Goal: Task Accomplishment & Management: Use online tool/utility

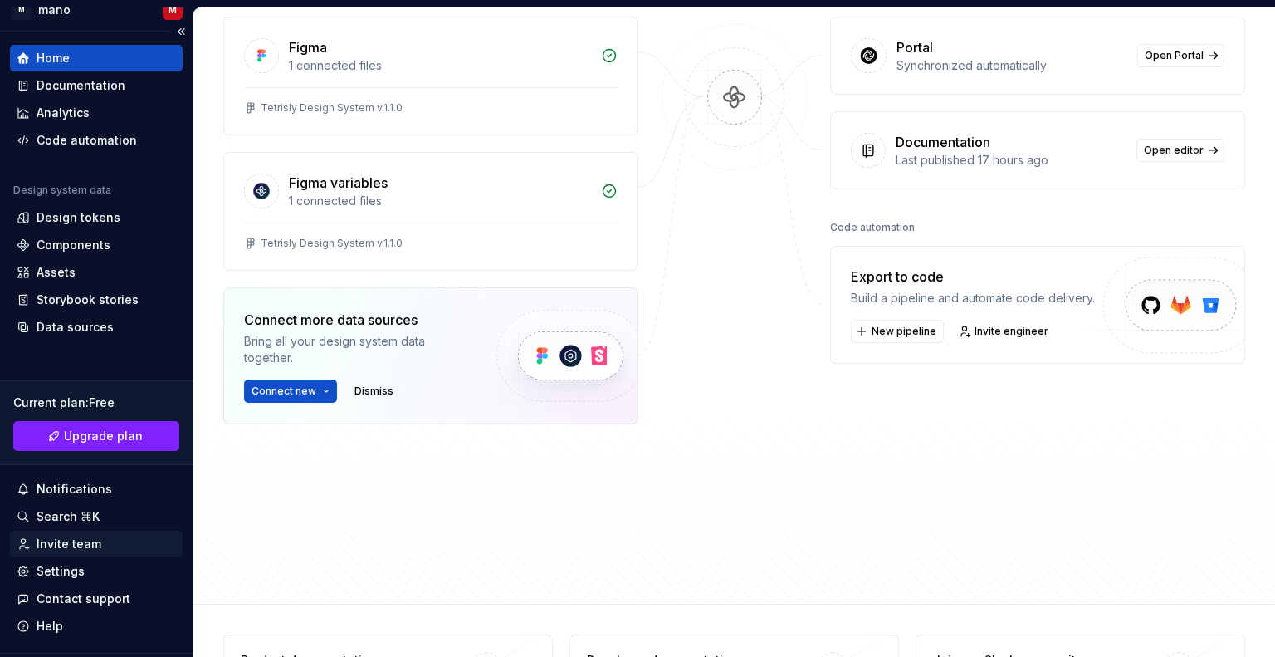
scroll to position [58, 0]
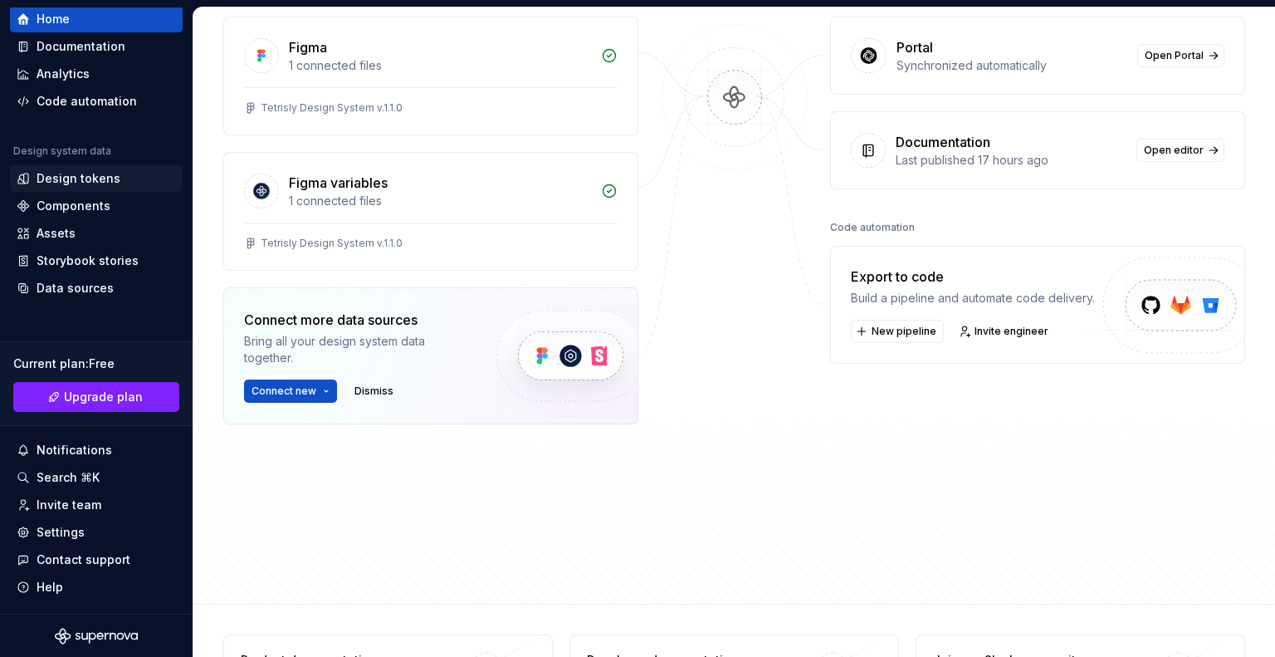
click at [81, 191] on div "Design tokens" at bounding box center [96, 178] width 173 height 27
click at [83, 198] on div "Components" at bounding box center [74, 206] width 74 height 17
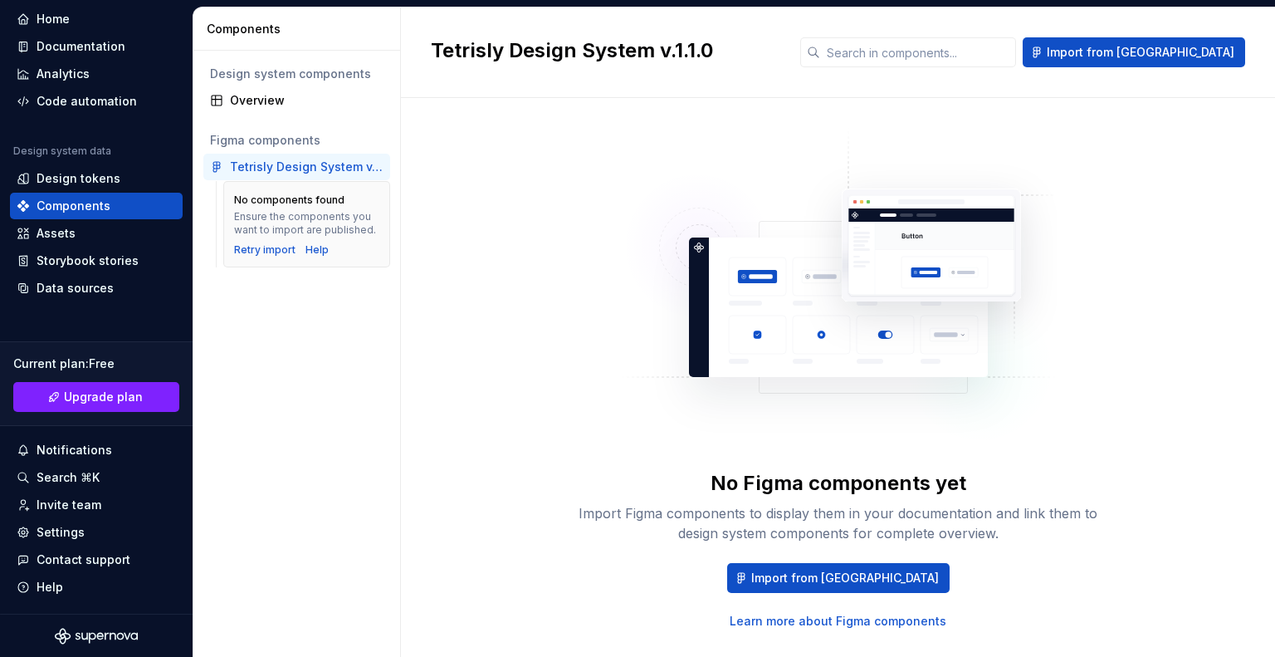
click at [379, 172] on div "Tetrisly Design System v.1.1.0" at bounding box center [307, 167] width 154 height 17
click at [300, 159] on div "Tetrisly Design System v.1.1.0" at bounding box center [307, 167] width 154 height 17
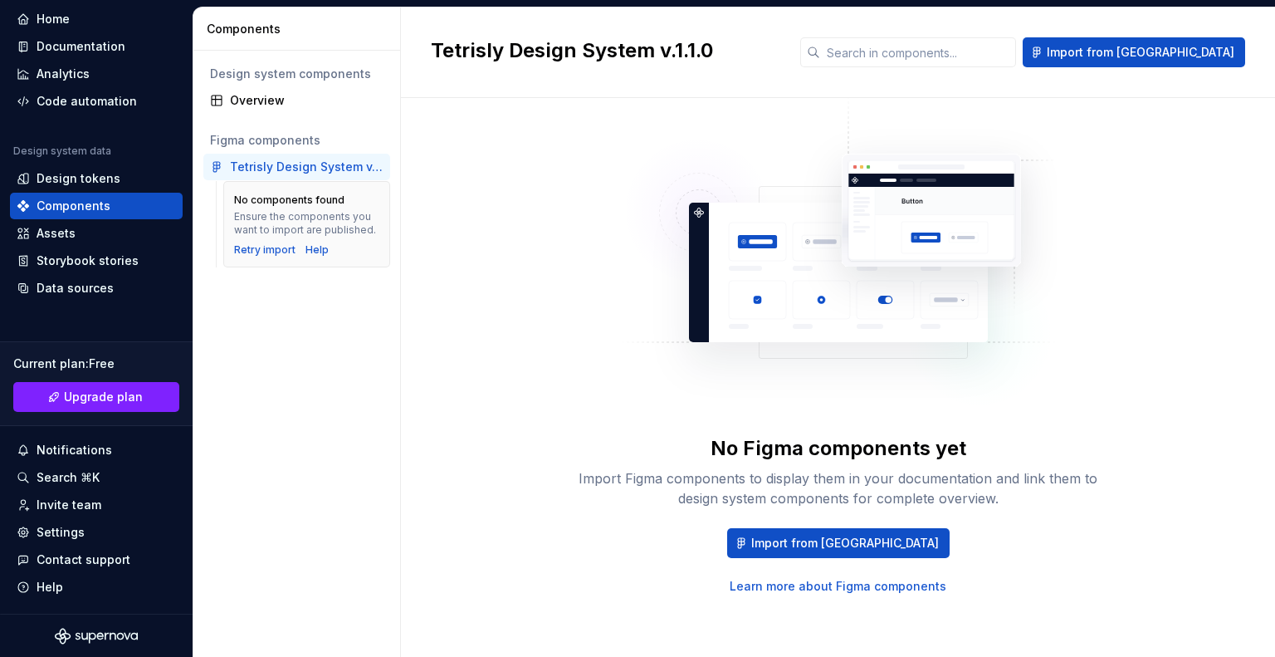
click at [219, 164] on icon at bounding box center [216, 167] width 7 height 10
drag, startPoint x: 237, startPoint y: 165, endPoint x: 207, endPoint y: 168, distance: 30.8
click at [207, 168] on div "Tetrisly Design System v.1.1.0" at bounding box center [296, 167] width 187 height 27
click at [271, 248] on div "Retry import" at bounding box center [264, 249] width 61 height 13
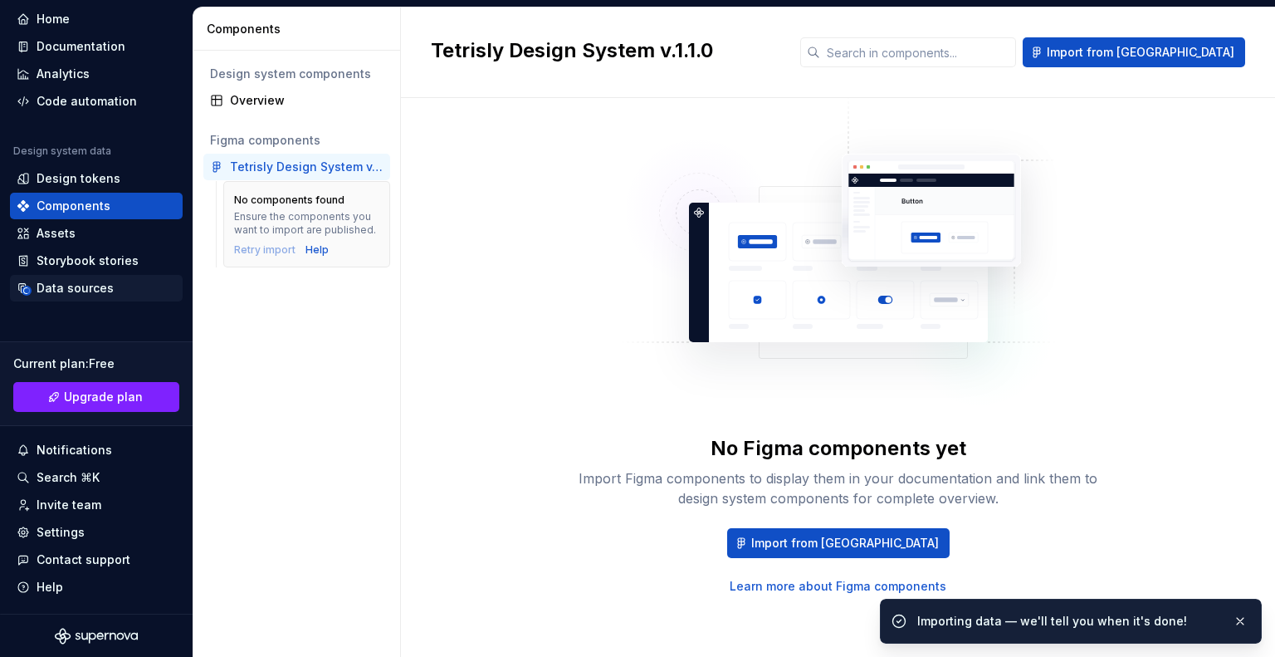
click at [105, 291] on div "Data sources" at bounding box center [75, 288] width 77 height 17
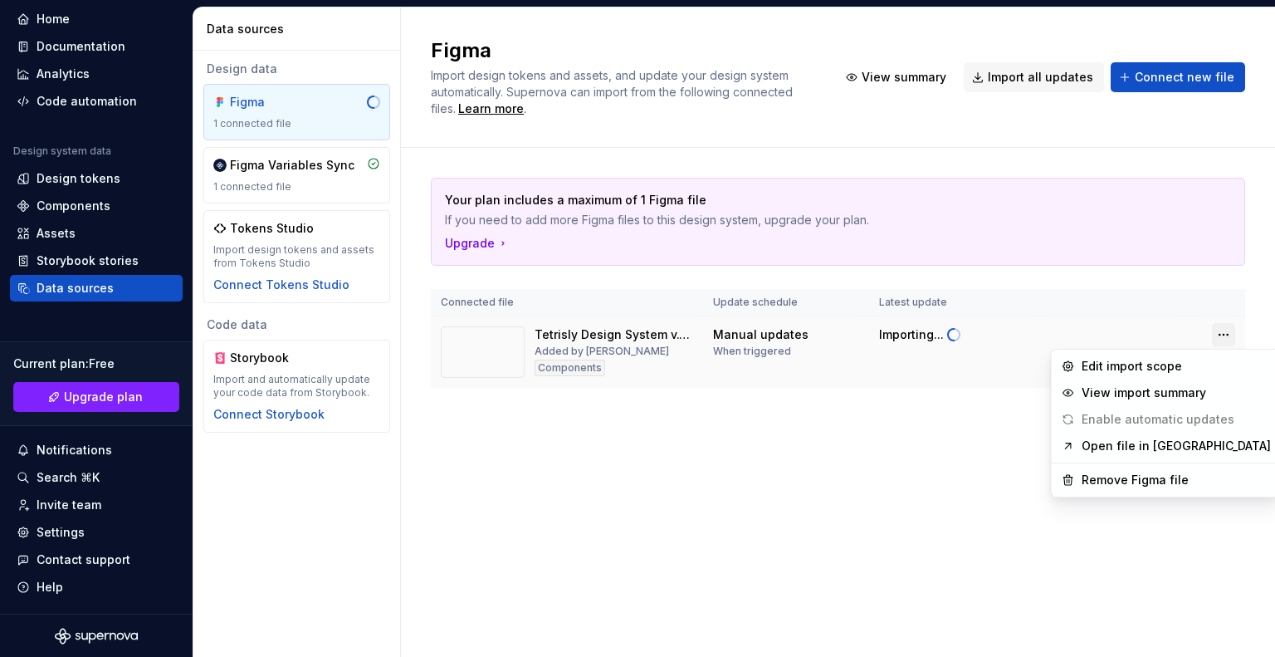
click at [1232, 338] on html "M maho M Home Documentation Analytics Code automation Design system data Design…" at bounding box center [637, 328] width 1275 height 657
click at [1178, 474] on div "Remove Figma file" at bounding box center [1176, 479] width 189 height 17
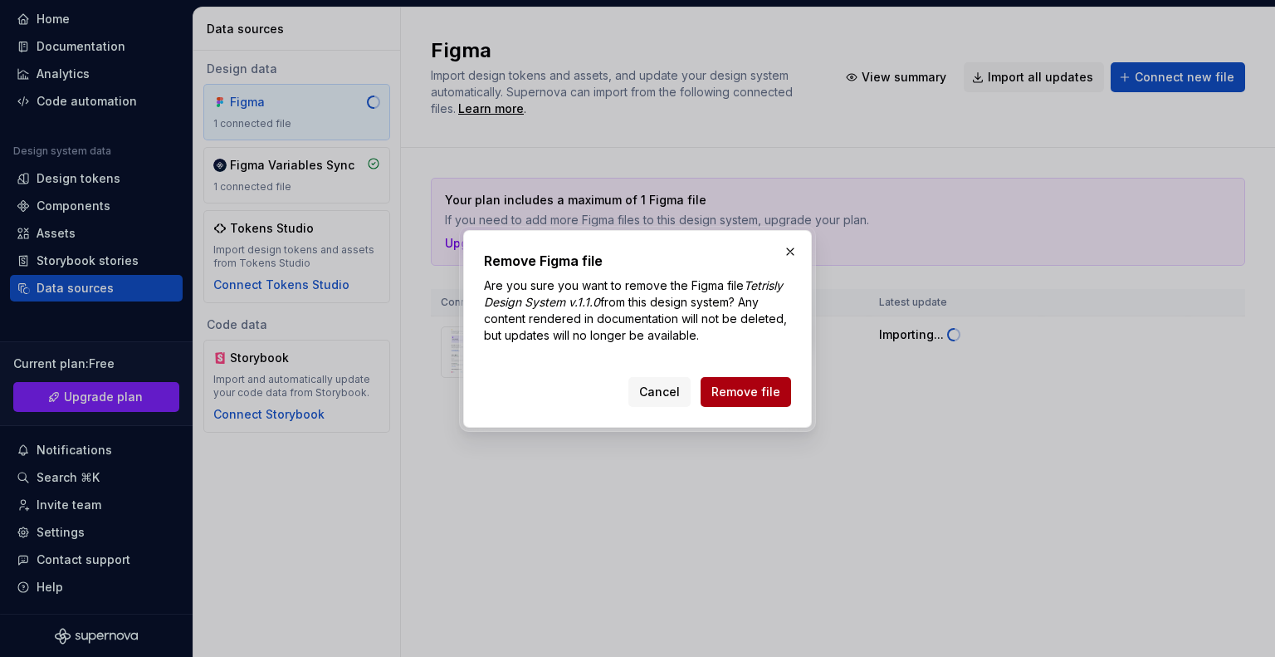
click at [773, 400] on button "Remove file" at bounding box center [746, 392] width 90 height 30
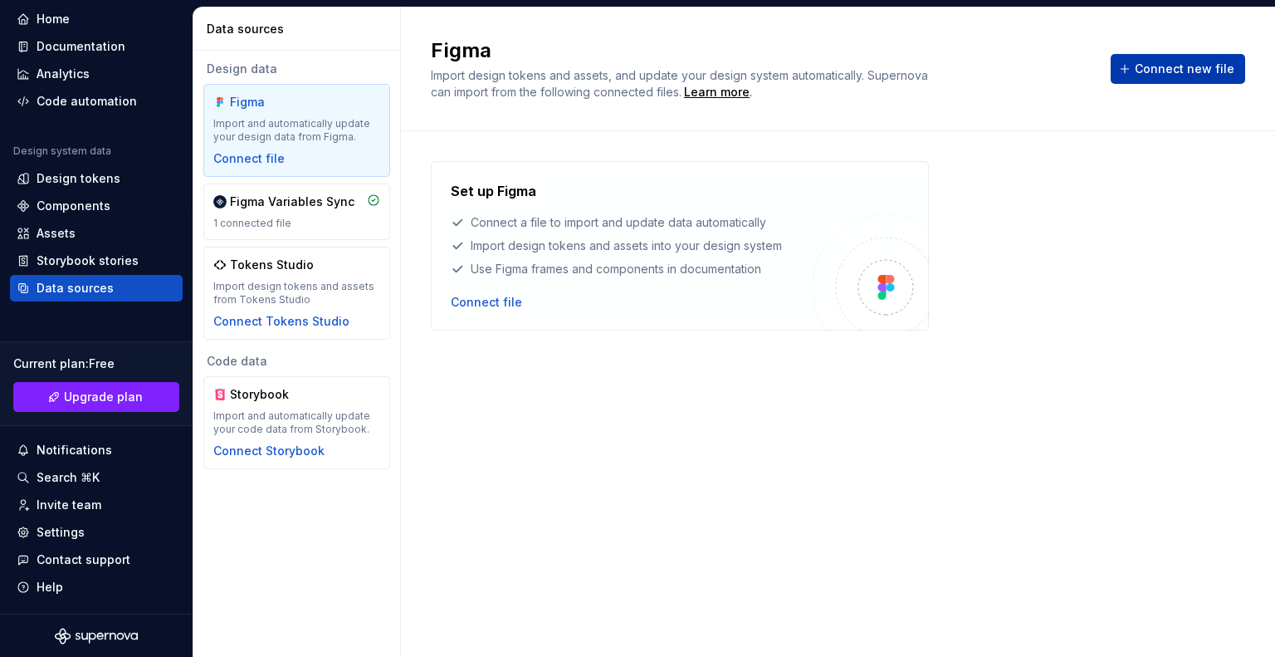
click at [1220, 73] on span "Connect new file" at bounding box center [1185, 69] width 100 height 17
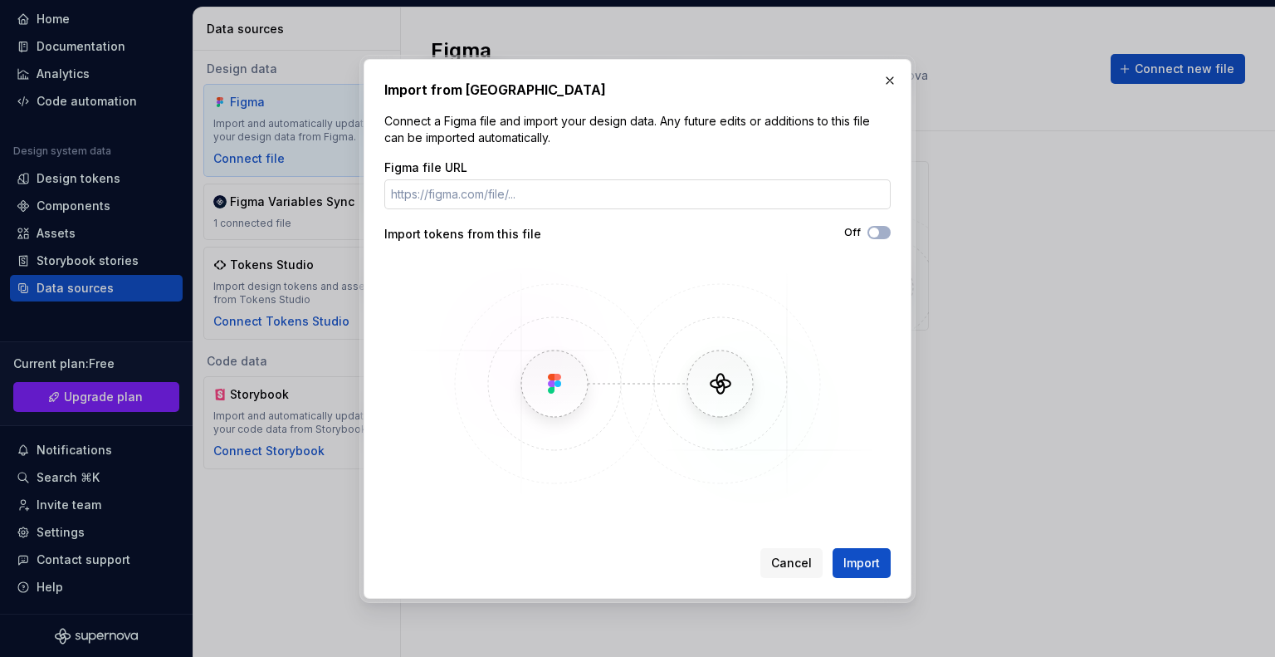
click at [696, 182] on input "Figma file URL" at bounding box center [637, 194] width 506 height 30
type input "[URL][DOMAIN_NAME]"
click at [882, 226] on div "Off" at bounding box center [763, 232] width 253 height 13
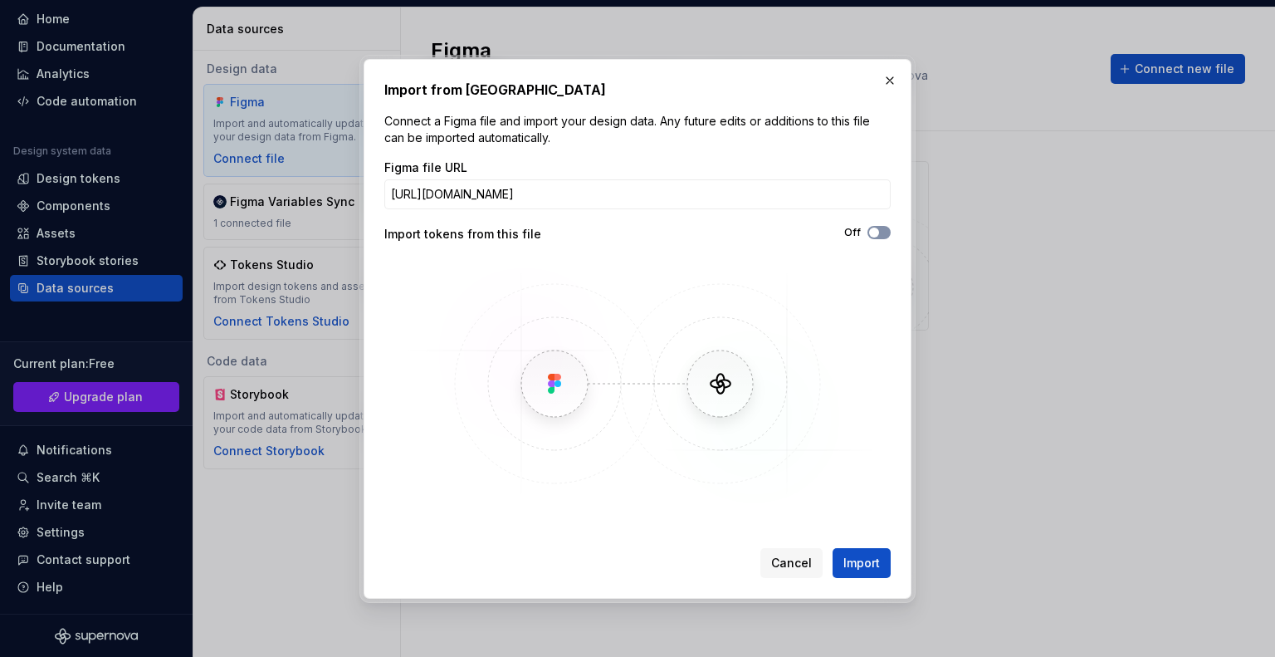
click at [879, 229] on icon "button" at bounding box center [873, 232] width 13 height 10
click at [868, 570] on button "Import" at bounding box center [862, 563] width 58 height 30
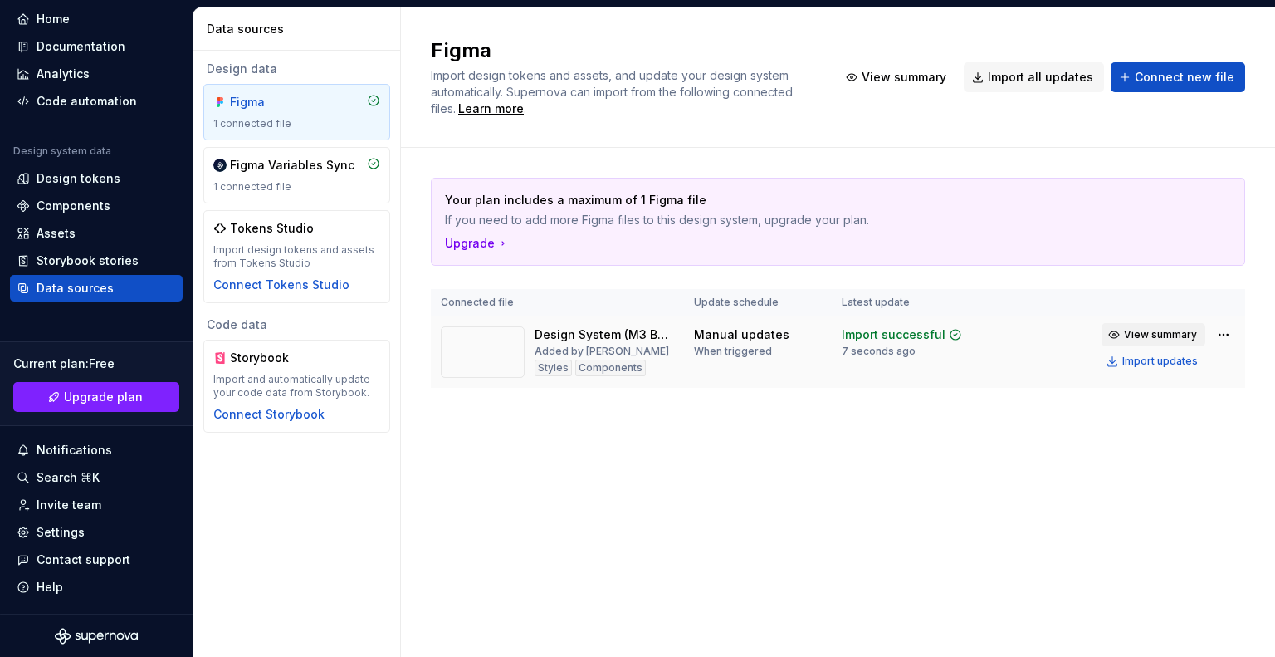
click at [1167, 331] on span "View summary" at bounding box center [1160, 334] width 73 height 13
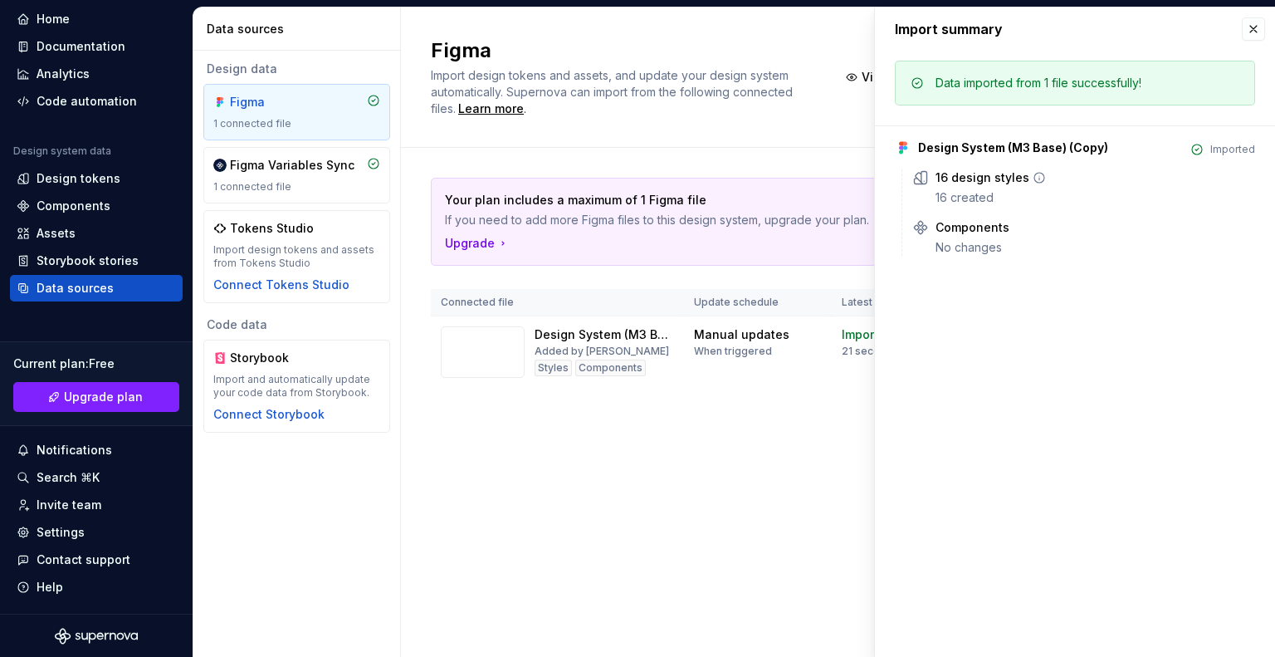
click at [984, 178] on div "16 design styles" at bounding box center [982, 177] width 94 height 17
click at [926, 172] on icon at bounding box center [920, 177] width 17 height 17
click at [926, 235] on icon at bounding box center [920, 227] width 17 height 17
click at [775, 411] on div "Your plan includes a maximum of 1 Figma file If you need to add more Figma file…" at bounding box center [838, 299] width 814 height 303
click at [1245, 34] on button "button" at bounding box center [1253, 28] width 23 height 23
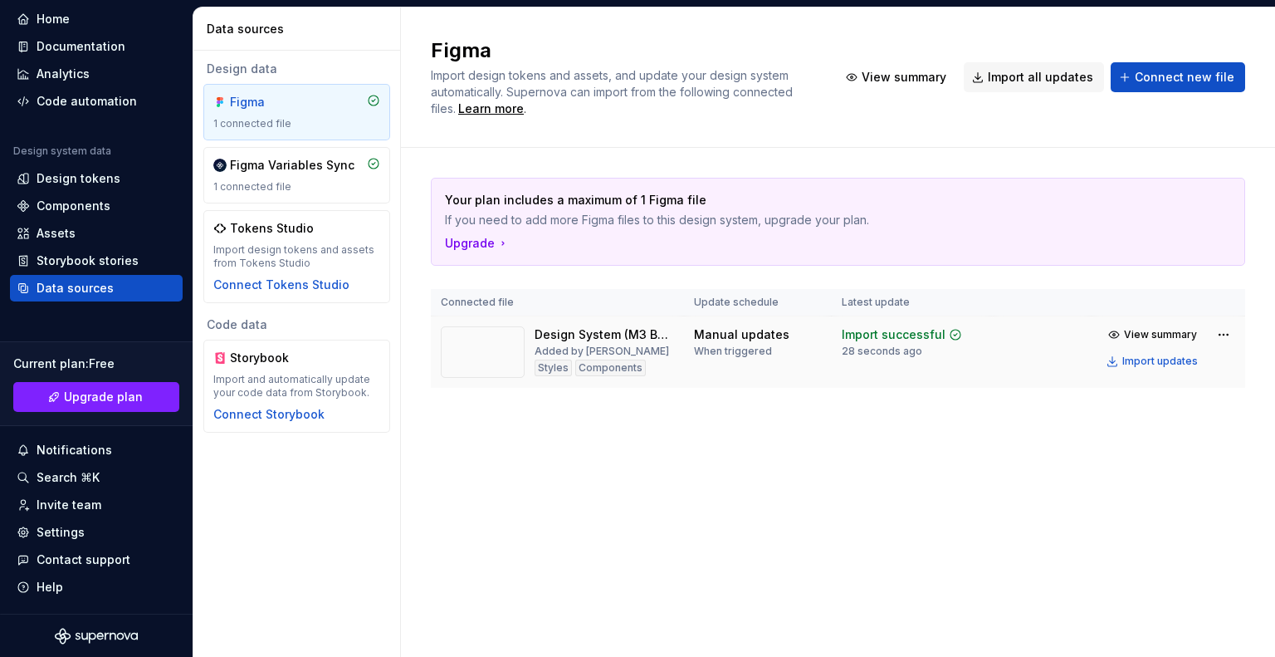
click at [495, 373] on img at bounding box center [483, 351] width 84 height 51
click at [495, 372] on img at bounding box center [483, 351] width 84 height 51
click at [105, 198] on div "Components" at bounding box center [74, 206] width 74 height 17
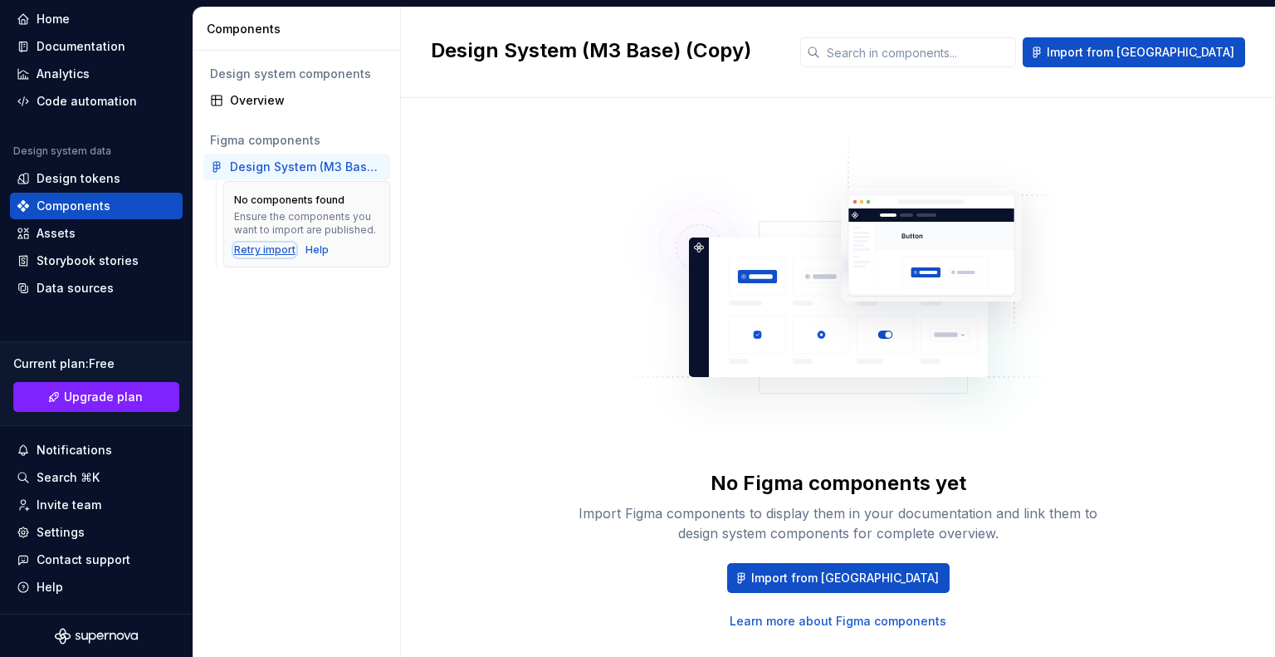
click at [272, 243] on div "Retry import" at bounding box center [264, 249] width 61 height 13
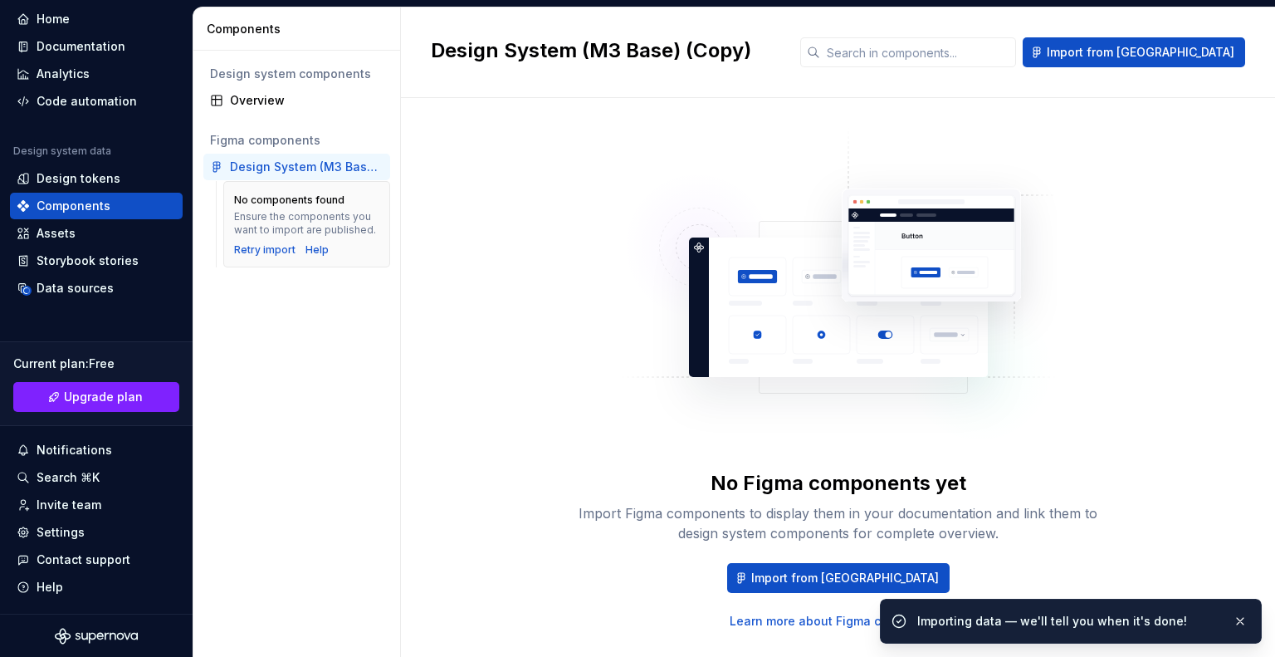
click at [923, 550] on div "No Figma components yet Import Figma components to display them in your documen…" at bounding box center [838, 549] width 531 height 159
click at [847, 570] on span "Import from [GEOGRAPHIC_DATA]" at bounding box center [845, 577] width 188 height 17
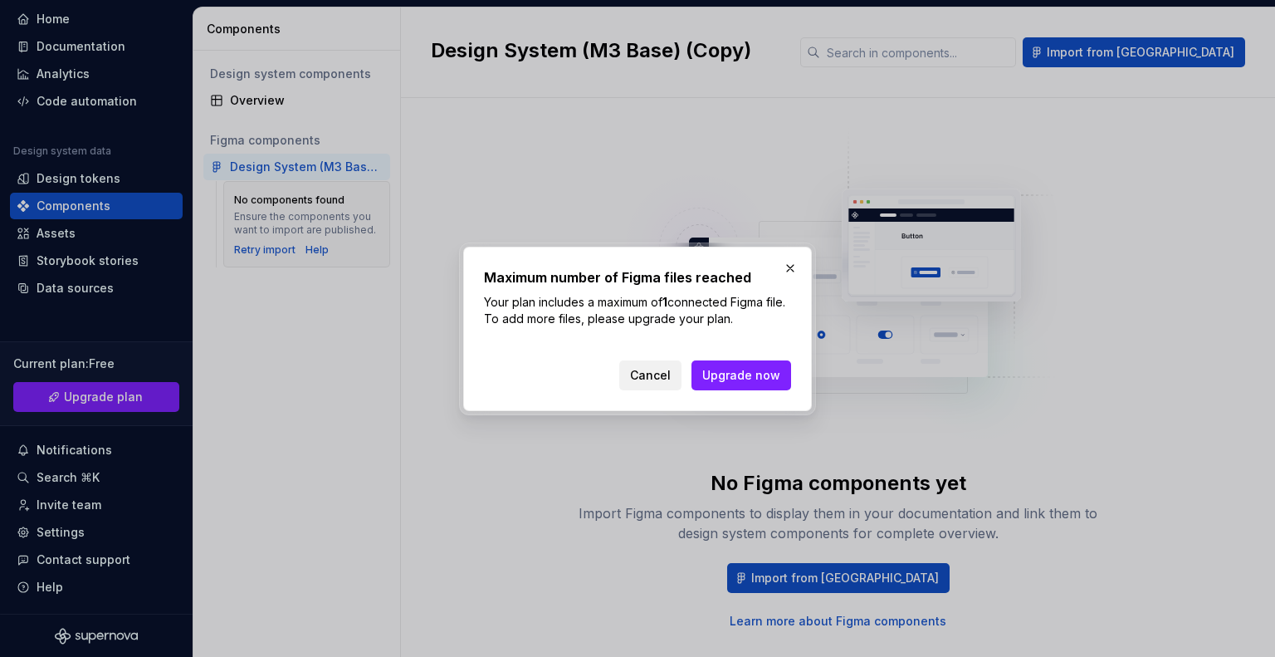
click at [679, 388] on button "Cancel" at bounding box center [650, 375] width 62 height 30
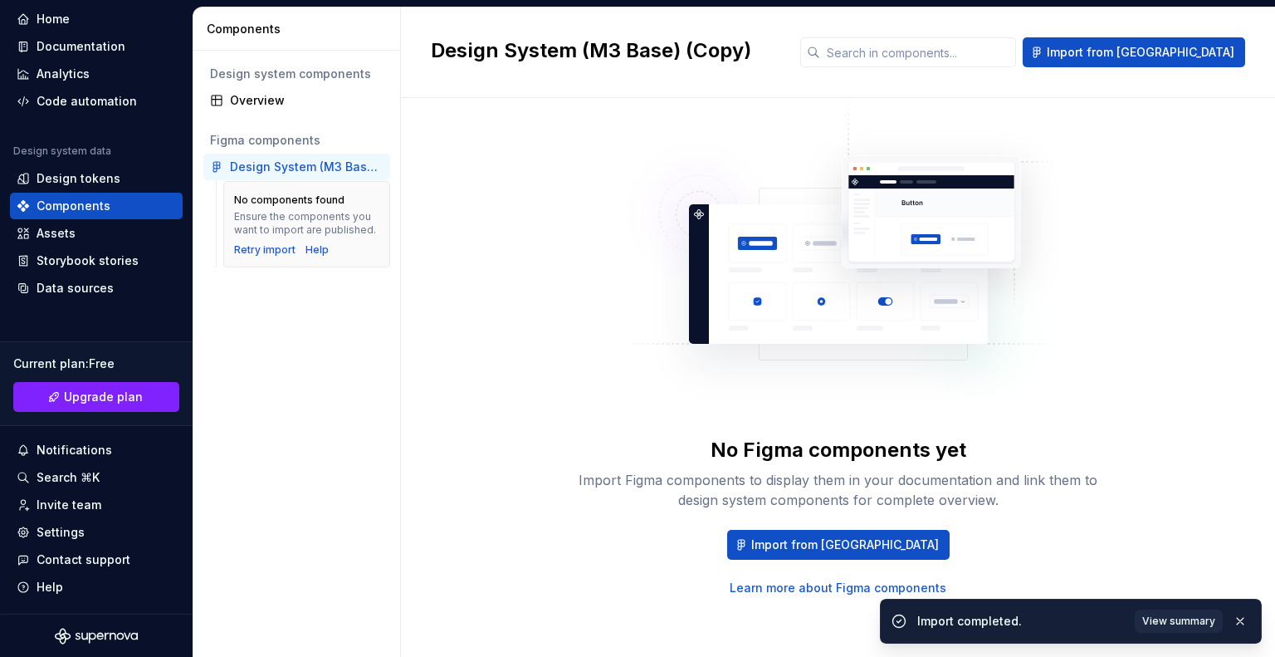
scroll to position [35, 0]
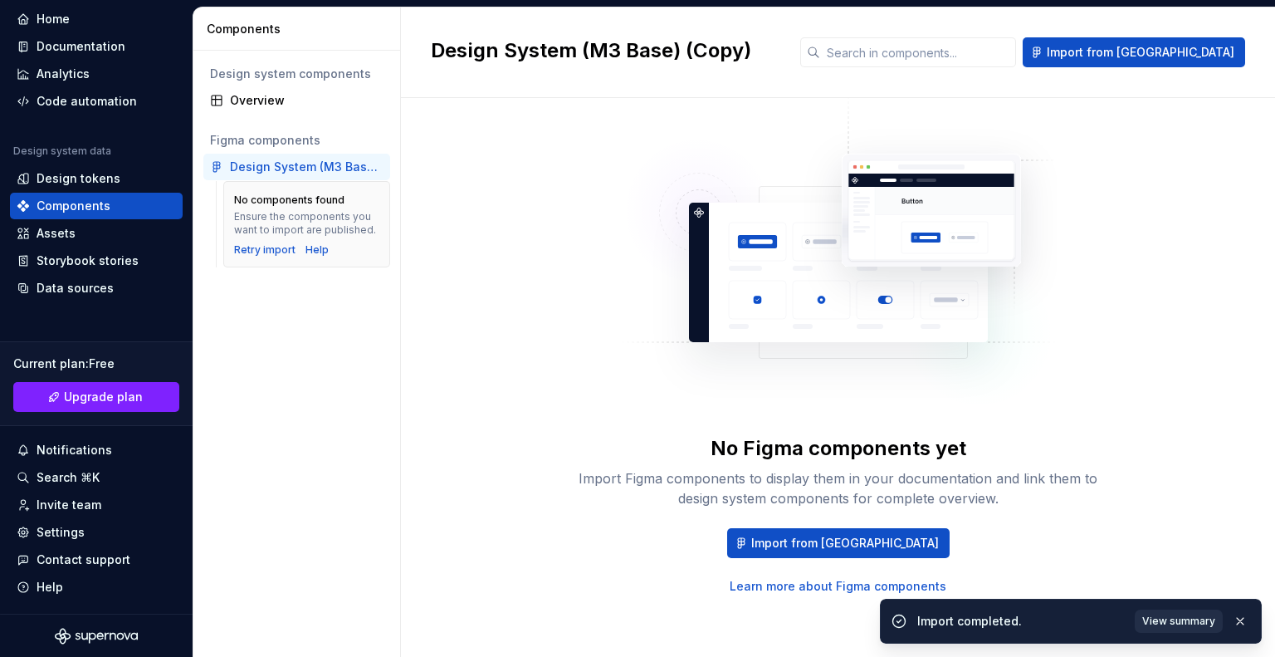
click at [1184, 619] on span "View summary" at bounding box center [1178, 620] width 73 height 13
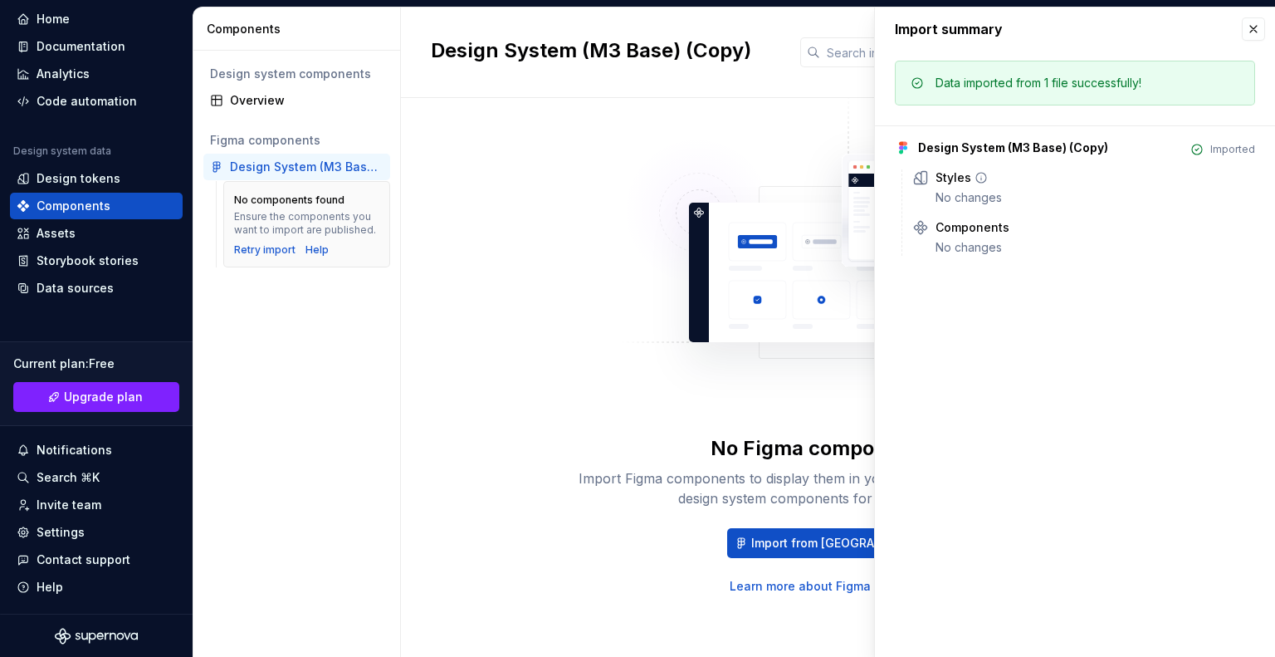
click at [968, 182] on div "Styles" at bounding box center [953, 177] width 36 height 17
click at [935, 248] on div "No changes" at bounding box center [1095, 247] width 320 height 17
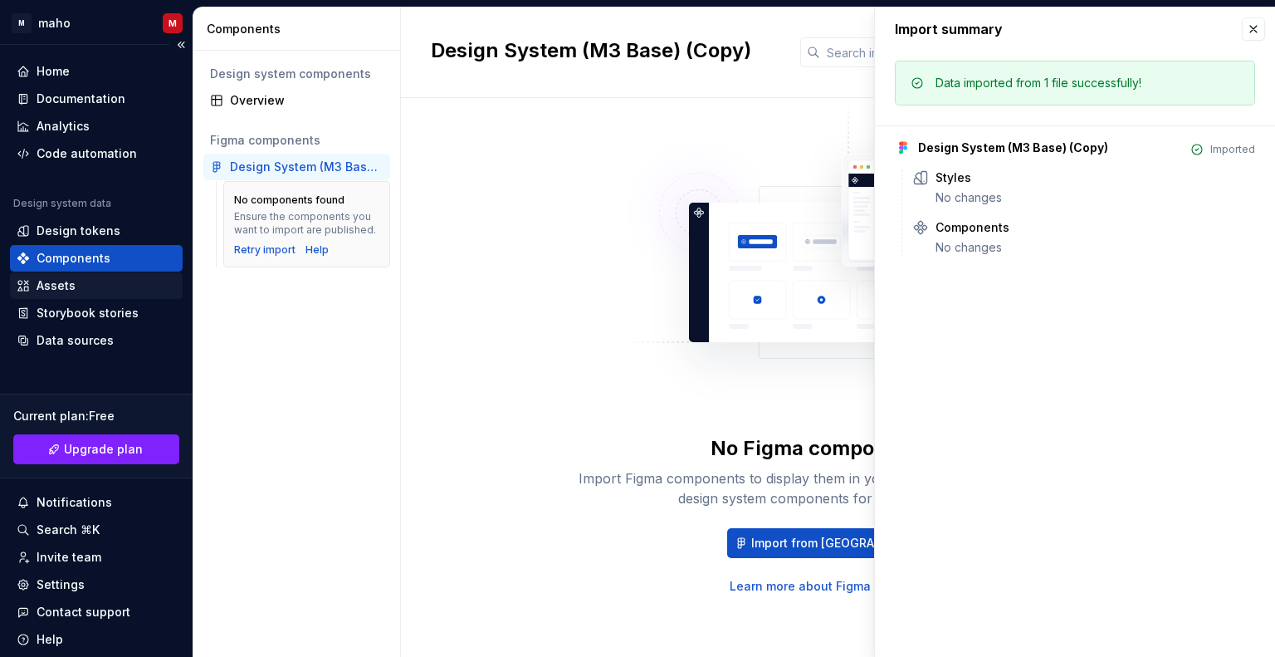
scroll to position [0, 0]
